Goal: Information Seeking & Learning: Learn about a topic

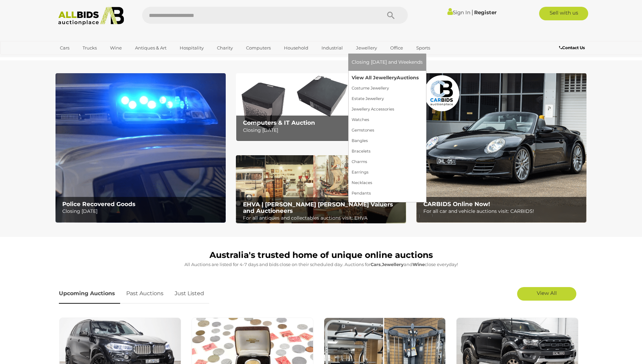
click at [363, 76] on link "View All Jewellery Auctions" at bounding box center [387, 77] width 71 height 10
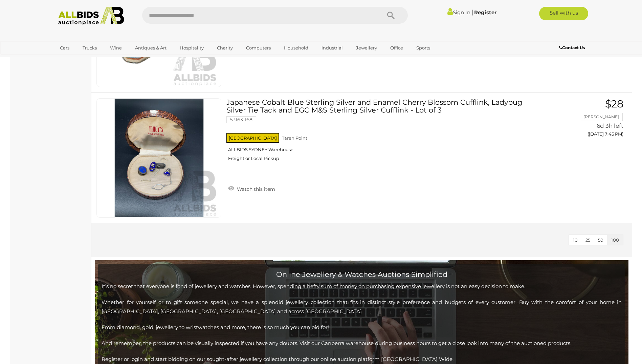
scroll to position [7718, 0]
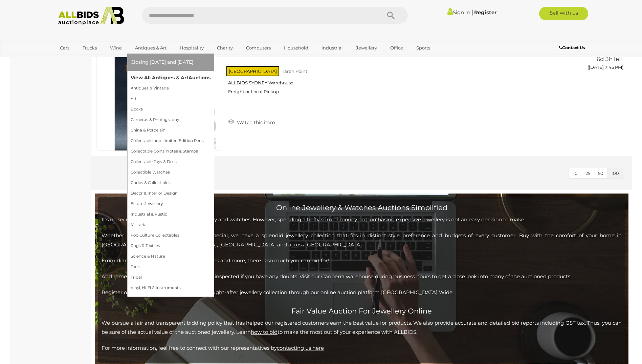
click at [157, 76] on link "View All Antiques & Art Auctions" at bounding box center [171, 77] width 80 height 10
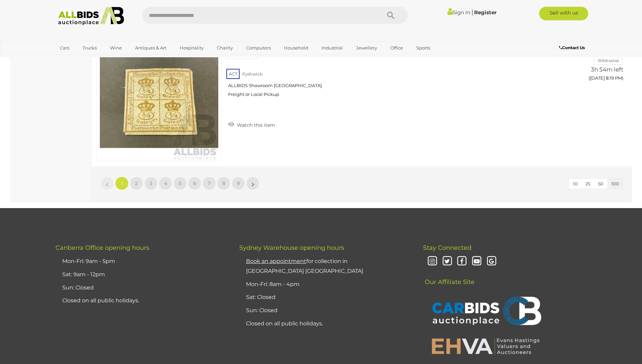
scroll to position [13067, 0]
drag, startPoint x: 314, startPoint y: 77, endPoint x: 616, endPoint y: 181, distance: 318.8
click at [616, 181] on span "100" at bounding box center [615, 182] width 8 height 5
click at [615, 181] on span "100" at bounding box center [615, 182] width 8 height 5
click at [136, 181] on span "2" at bounding box center [136, 183] width 3 height 6
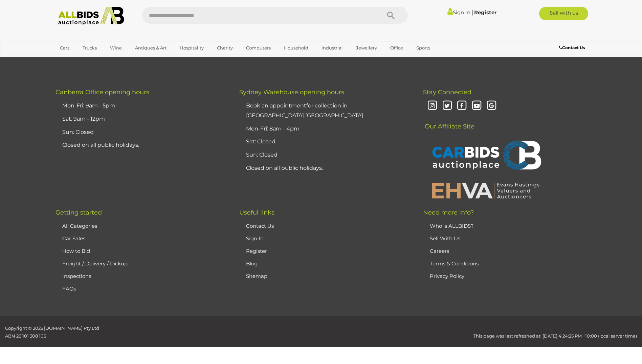
scroll to position [132, 0]
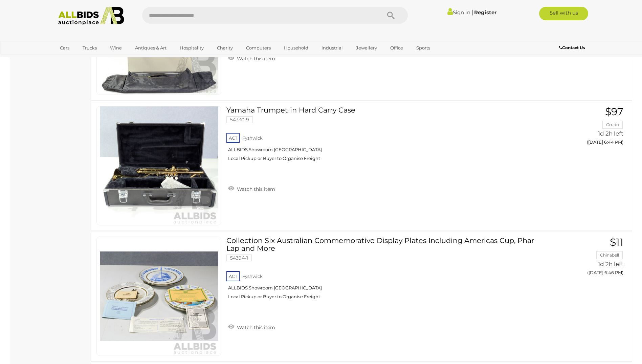
scroll to position [4935, 0]
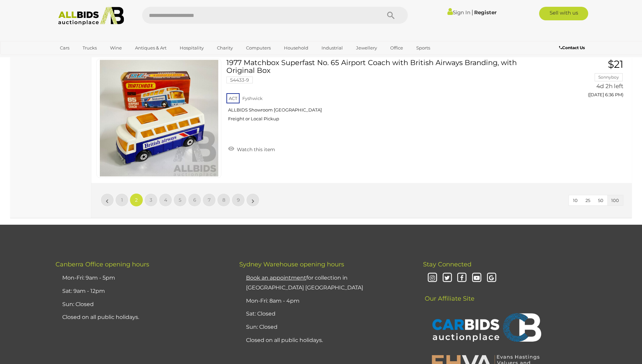
scroll to position [13090, 0]
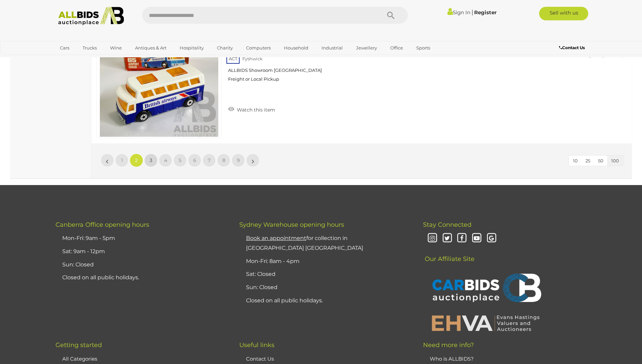
click at [151, 159] on span "3" at bounding box center [151, 160] width 3 height 6
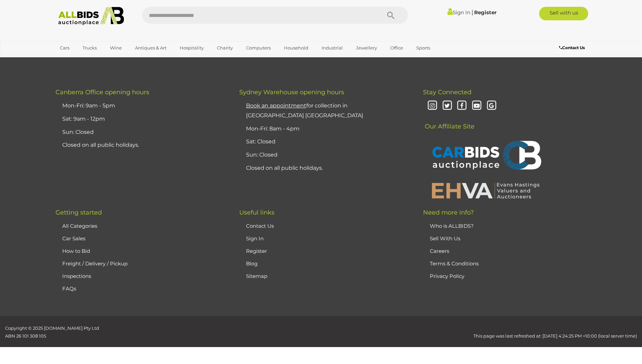
scroll to position [132, 0]
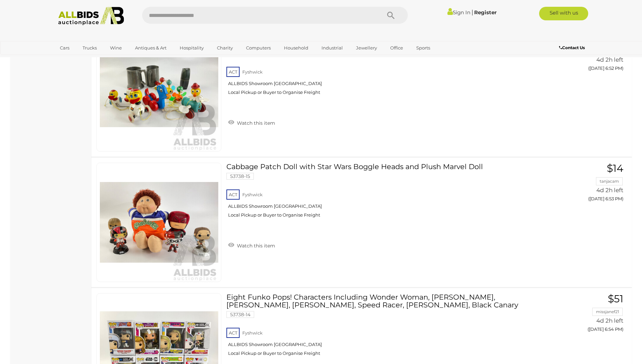
scroll to position [3054, 0]
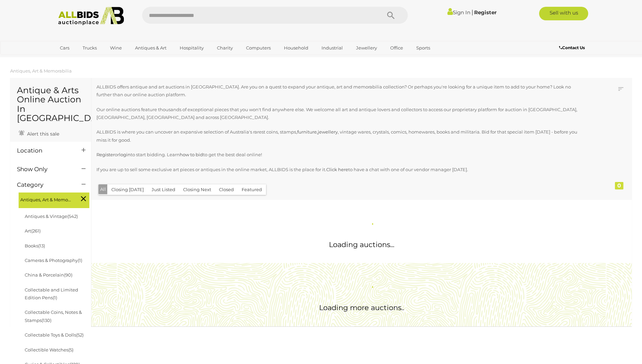
scroll to position [623, 0]
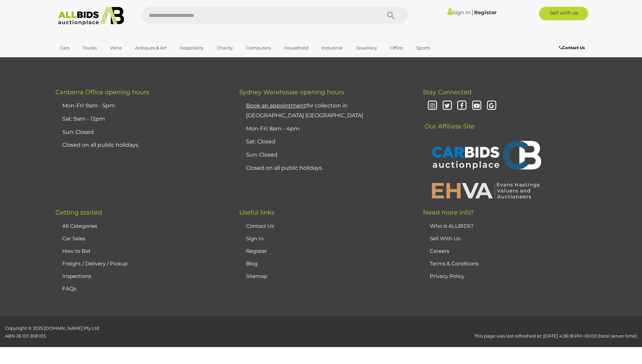
click at [556, 127] on div "Stay Connected Our Affiliate Site" at bounding box center [505, 145] width 184 height 113
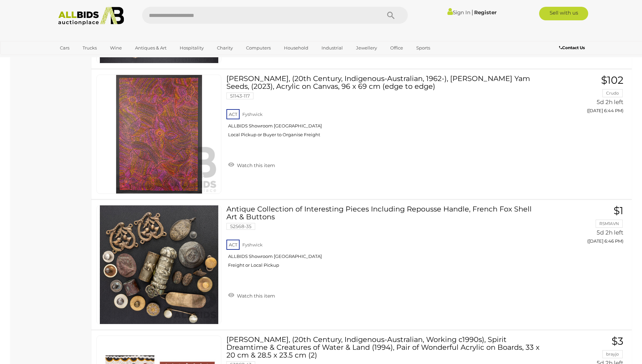
scroll to position [8225, 0]
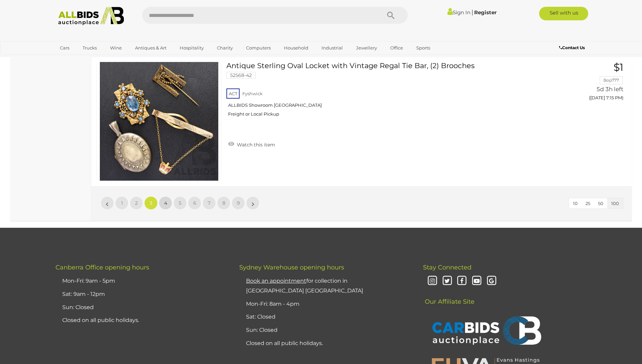
scroll to position [8674, 0]
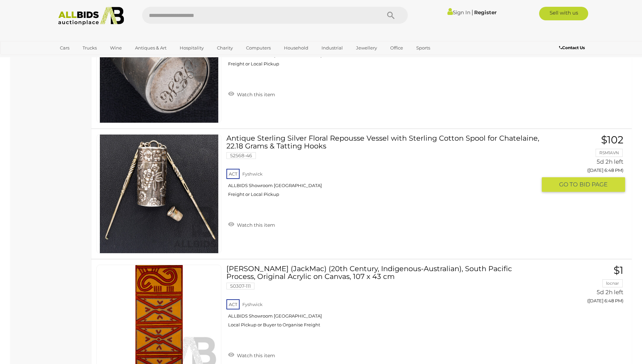
drag, startPoint x: 644, startPoint y: 234, endPoint x: 165, endPoint y: 177, distance: 483.0
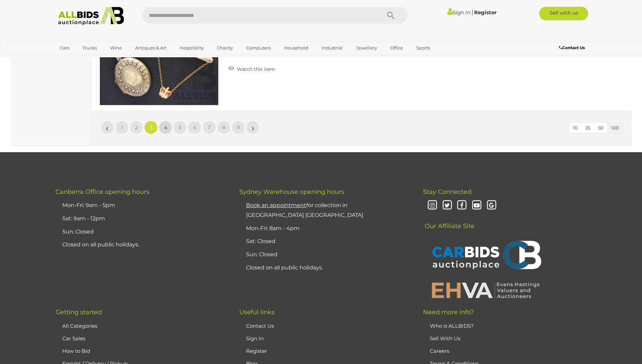
scroll to position [13043, 0]
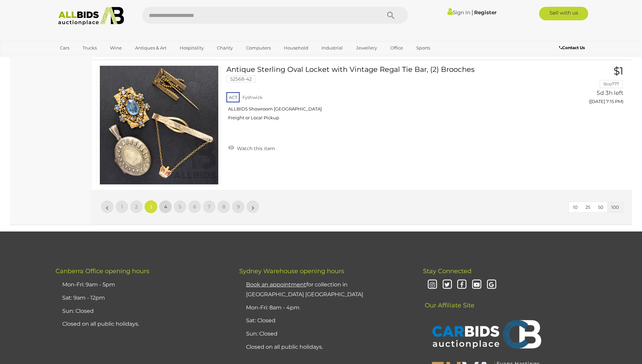
click at [165, 203] on span "4" at bounding box center [165, 206] width 3 height 6
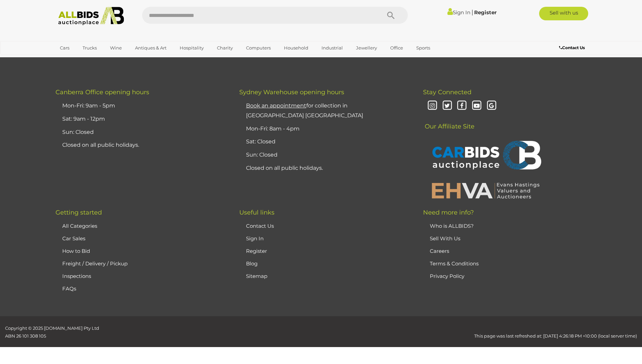
scroll to position [132, 0]
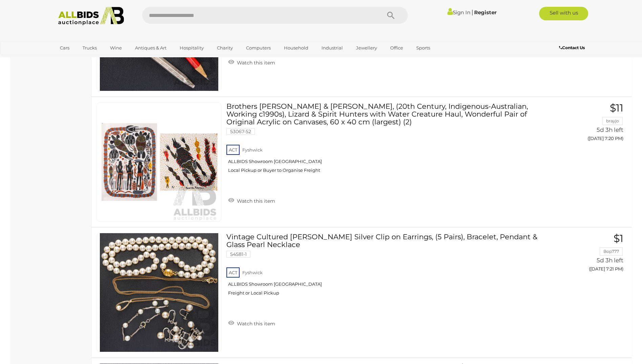
scroll to position [938, 0]
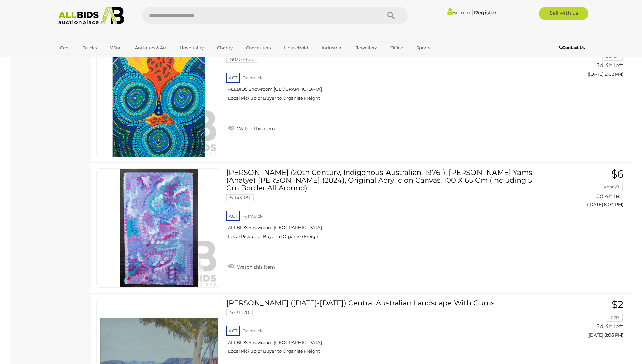
scroll to position [132, 0]
